Goal: Navigation & Orientation: Find specific page/section

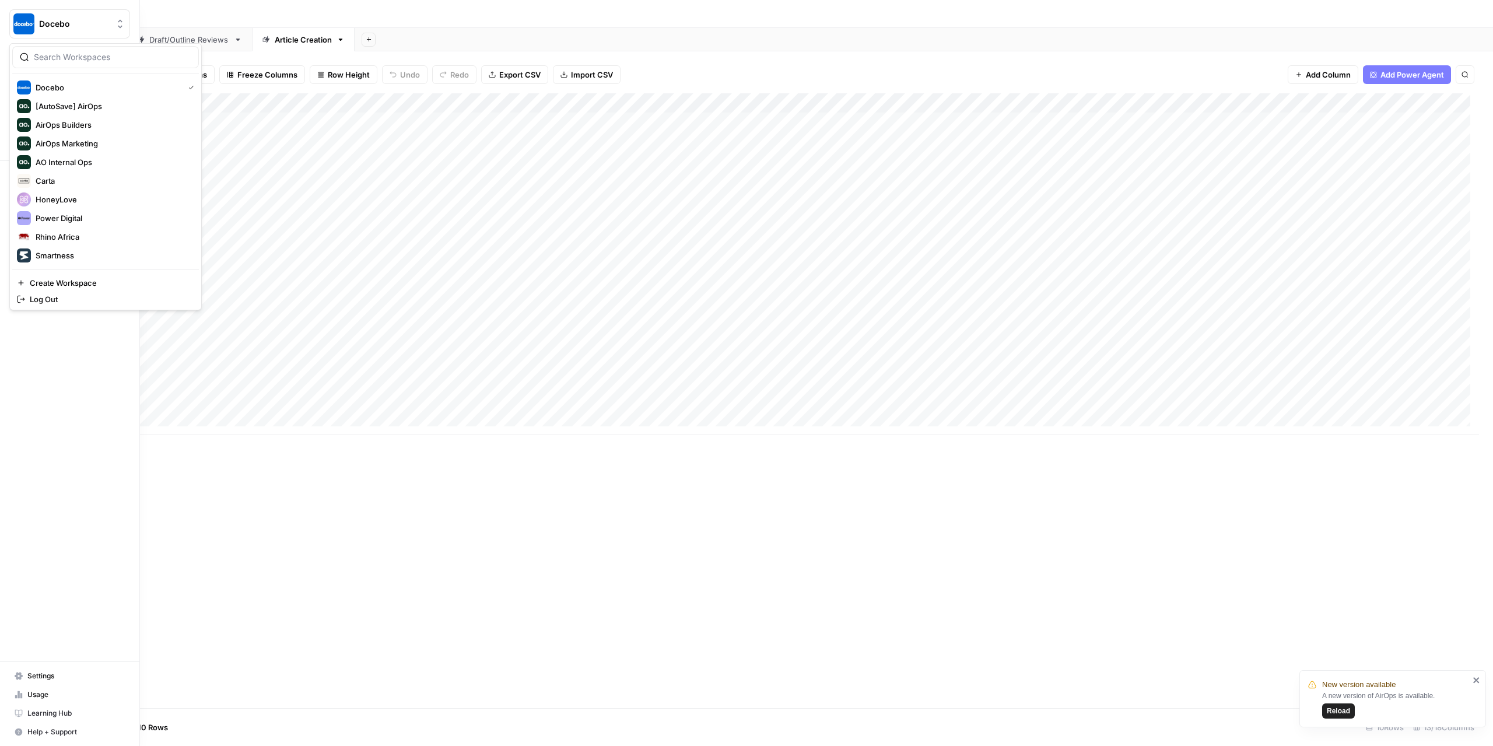
click at [19, 16] on img "Workspace: Docebo" at bounding box center [23, 23] width 21 height 21
click at [75, 250] on span "Wiz" at bounding box center [113, 256] width 154 height 12
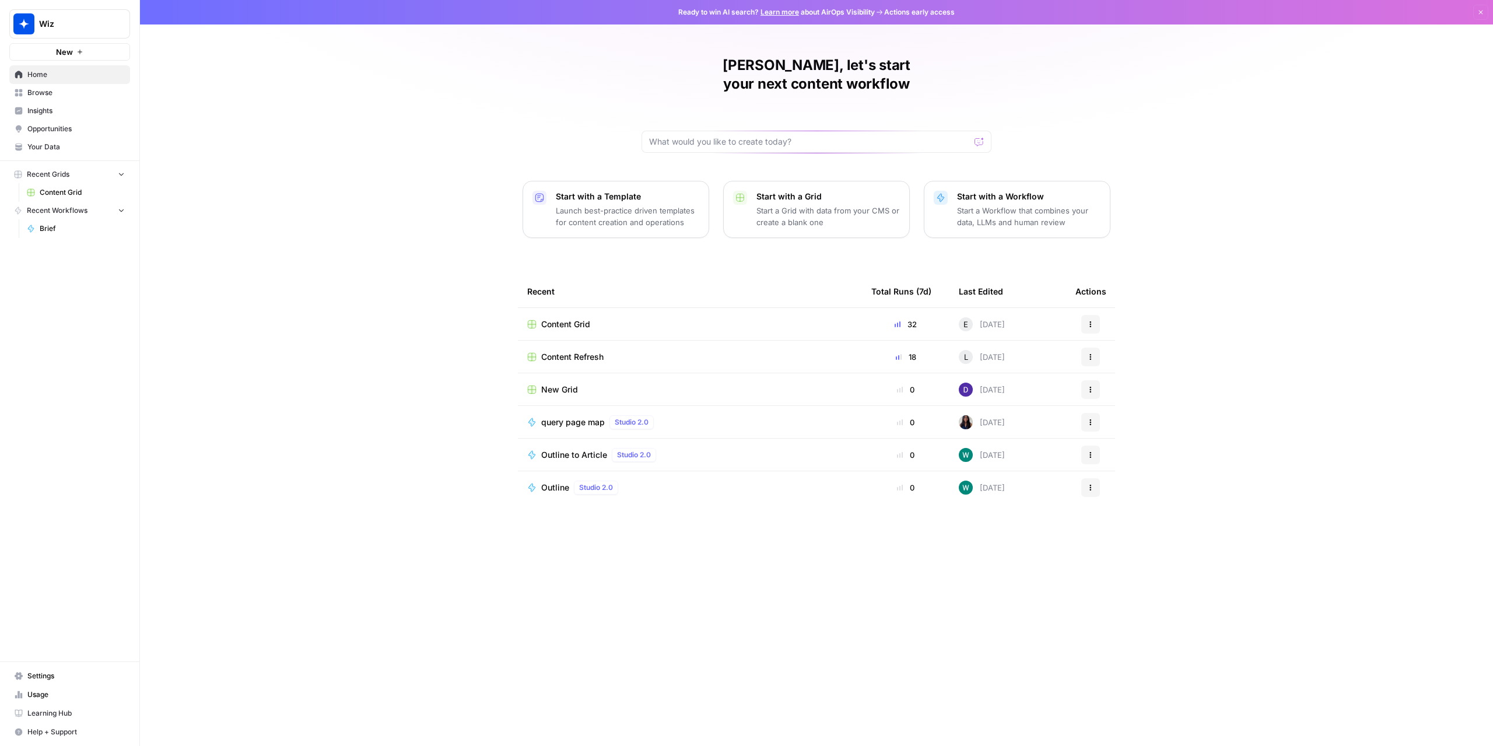
click at [586, 319] on span "Content Grid" at bounding box center [565, 325] width 49 height 12
